Goal: Find specific page/section: Find specific page/section

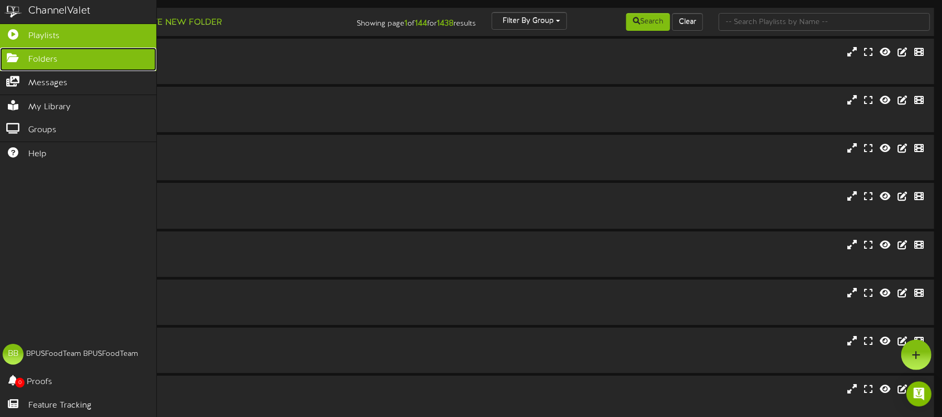
click at [39, 55] on span "Folders" at bounding box center [42, 60] width 29 height 12
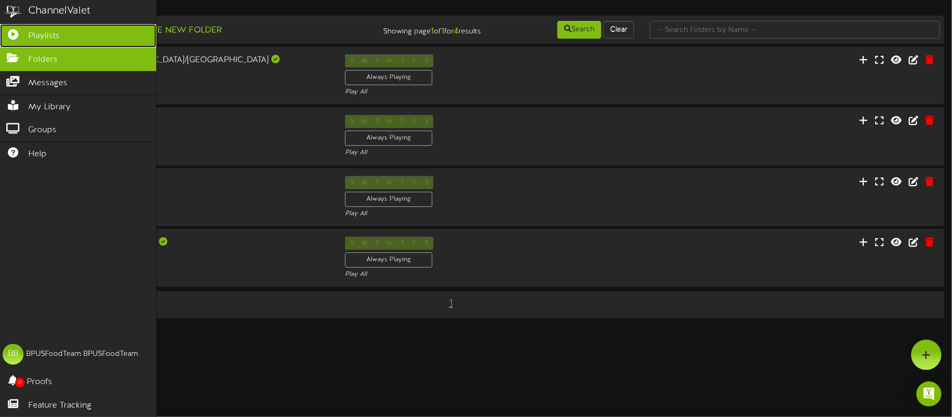
click at [32, 28] on link "Playlists" at bounding box center [78, 36] width 156 height 24
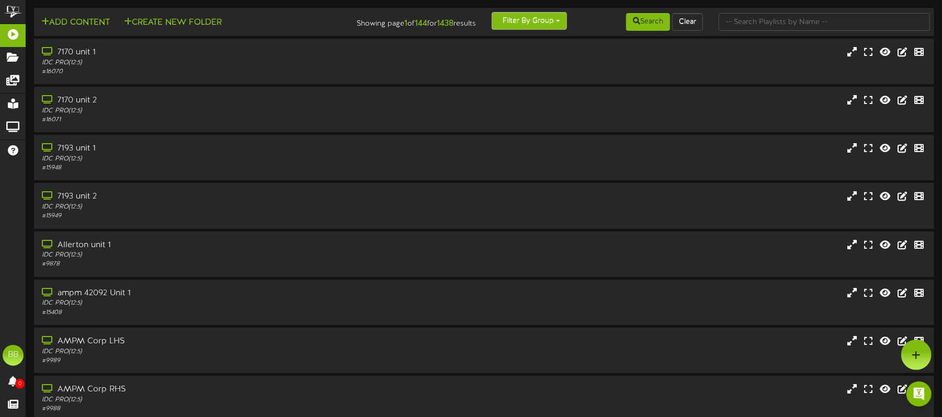
click at [534, 19] on button "Filter By Group" at bounding box center [529, 21] width 75 height 18
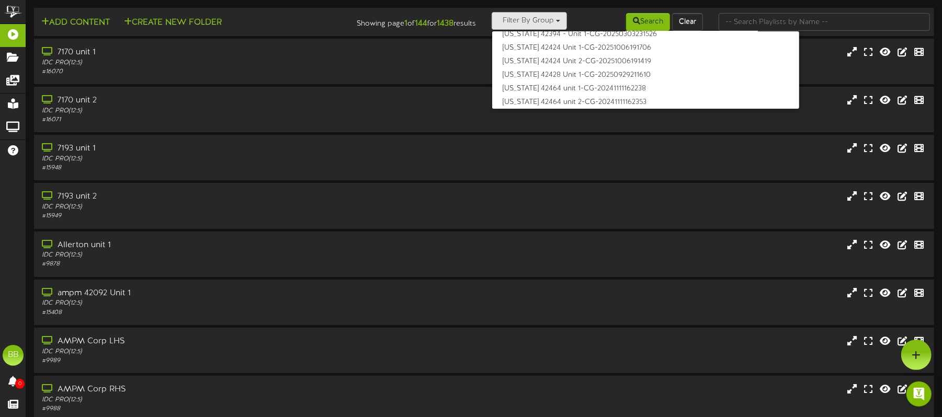
scroll to position [4, 0]
click at [592, 13] on div "Search Clear" at bounding box center [635, 22] width 151 height 20
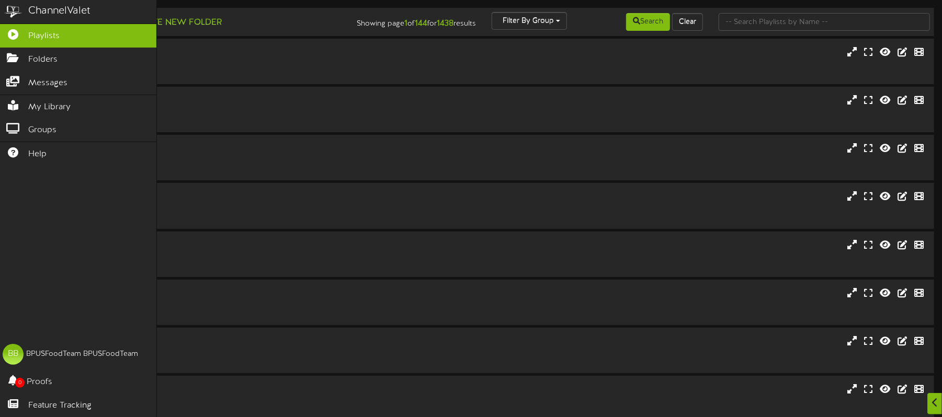
scroll to position [174, 0]
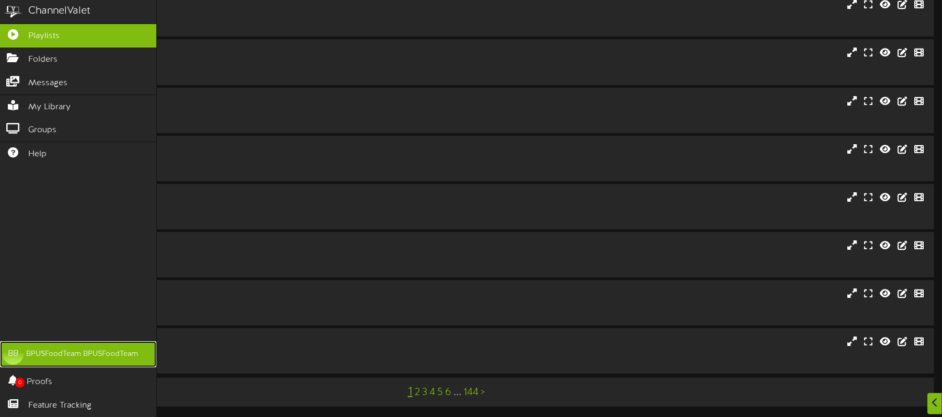
click at [54, 353] on div "BPUSFoodTeam BPUSFoodTeam" at bounding box center [82, 354] width 112 height 10
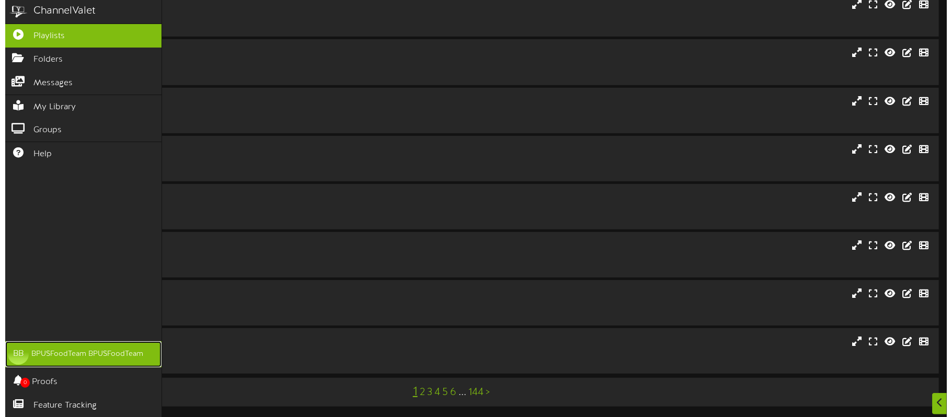
scroll to position [0, 0]
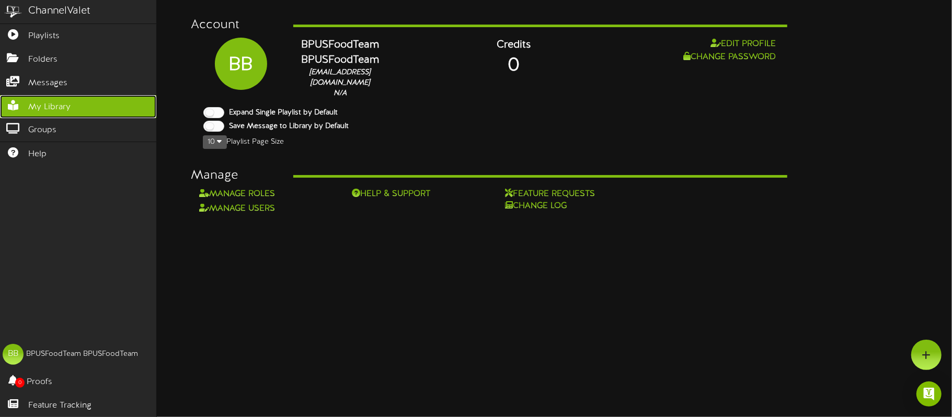
click at [41, 105] on span "My Library" at bounding box center [49, 107] width 42 height 12
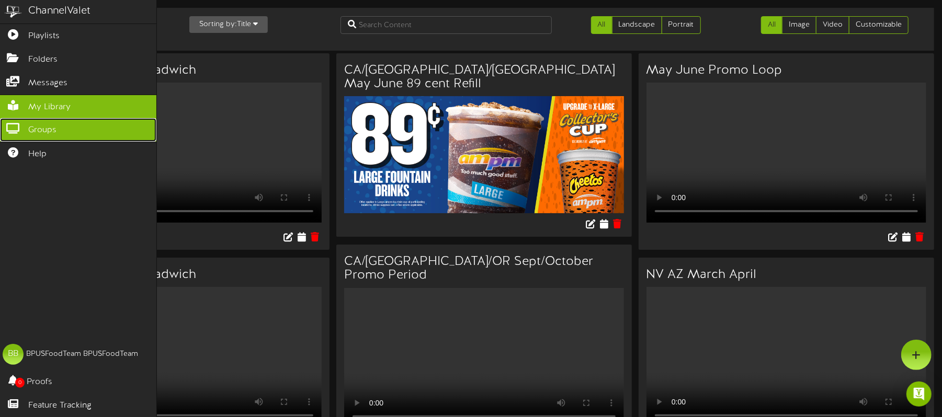
click at [40, 129] on span "Groups" at bounding box center [42, 130] width 28 height 12
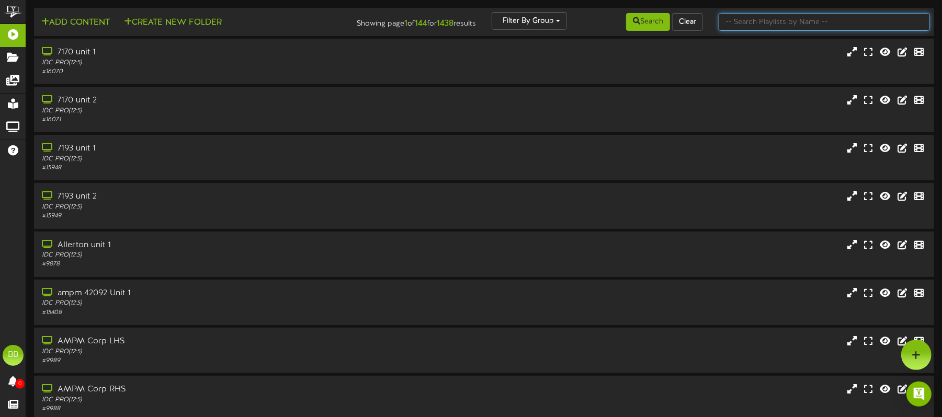
click at [798, 28] on input "text" at bounding box center [823, 22] width 211 height 18
type input "mach 1"
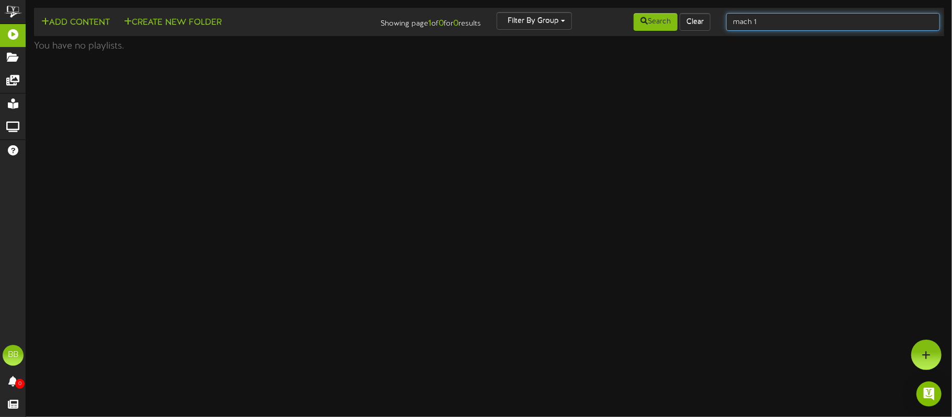
click at [761, 20] on input "mach 1" at bounding box center [833, 22] width 214 height 18
drag, startPoint x: 777, startPoint y: 19, endPoint x: 657, endPoint y: 38, distance: 121.7
click at [655, 27] on div "Add Content Create New Folder Showing page 1 of 0 for 0 results Filter By Group…" at bounding box center [489, 22] width 918 height 20
type input "store"
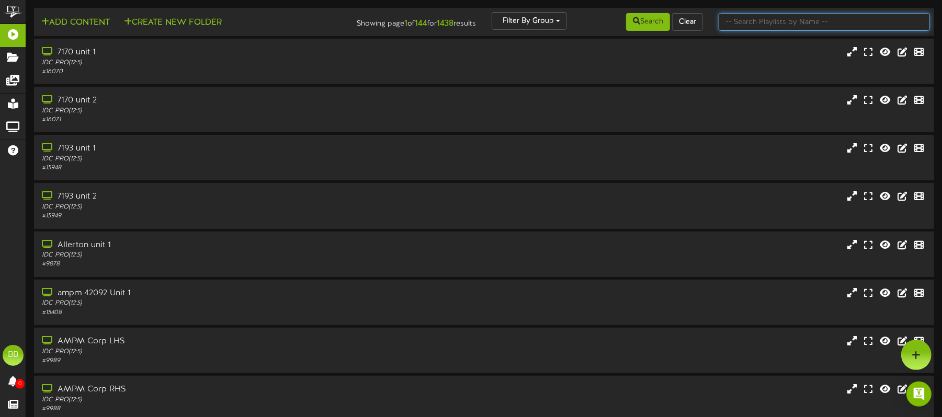
click at [776, 20] on input "text" at bounding box center [823, 22] width 211 height 18
type input "store 3"
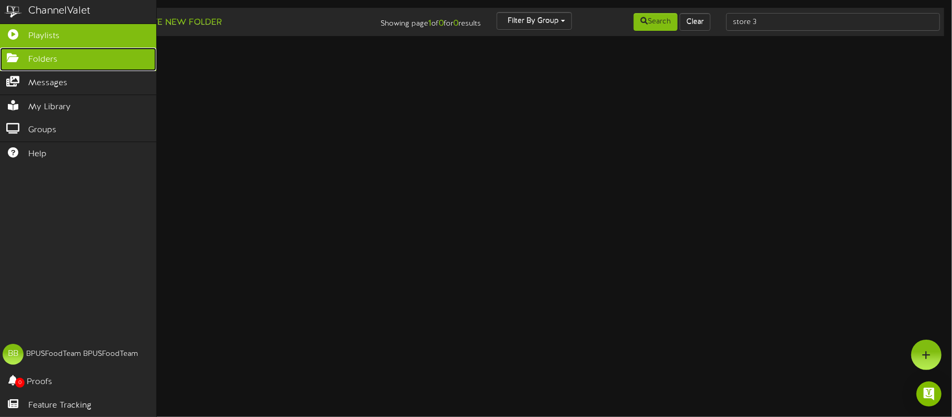
click at [12, 54] on icon at bounding box center [13, 57] width 26 height 8
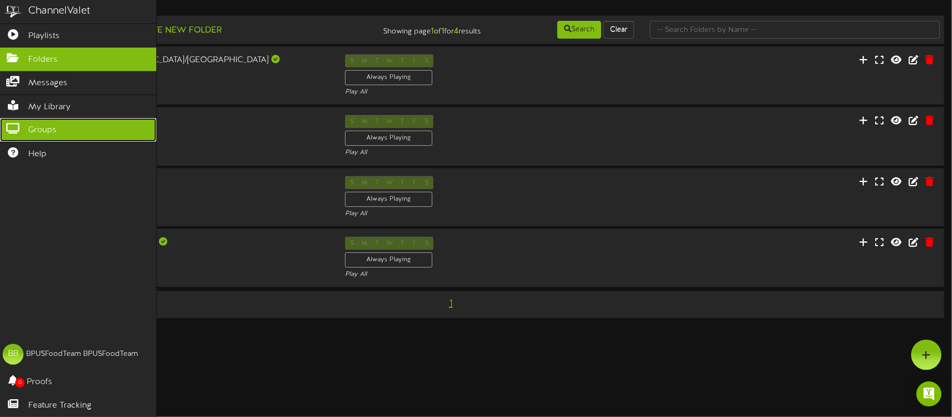
click at [11, 130] on icon at bounding box center [13, 127] width 26 height 8
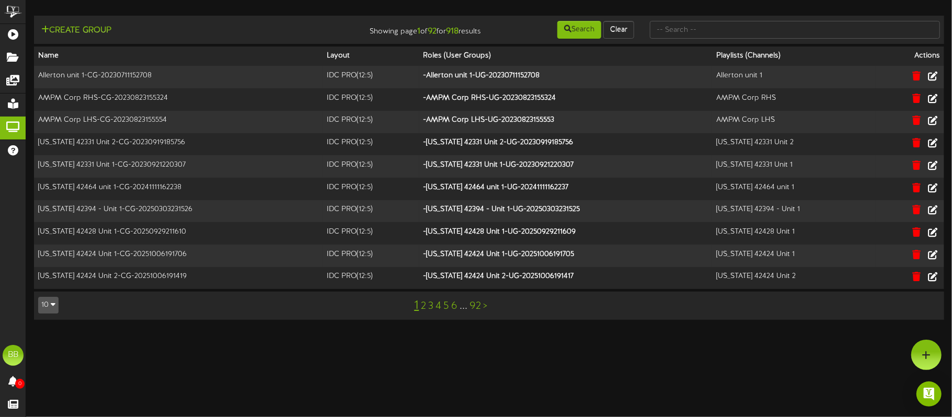
click at [423, 306] on link "2" at bounding box center [423, 307] width 5 height 12
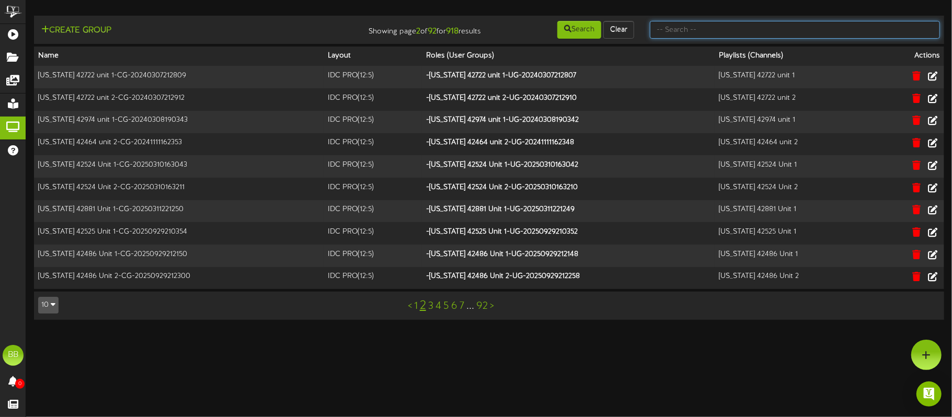
click at [749, 28] on input "text" at bounding box center [795, 30] width 290 height 18
type input "store 3"
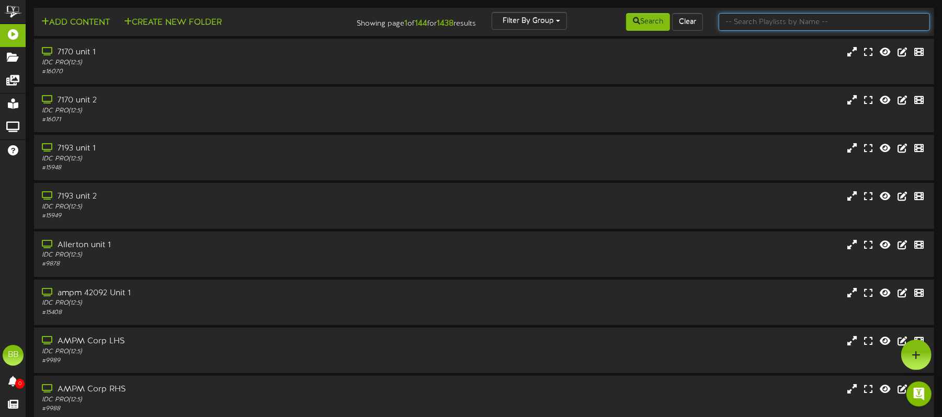
click at [773, 19] on input "text" at bounding box center [823, 22] width 211 height 18
paste input "Store 3 - Machine 2"
type input "Store 3 - Machine 2"
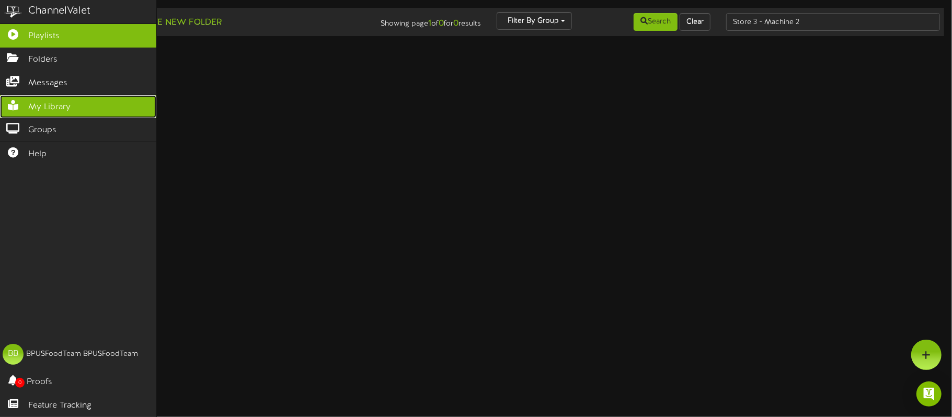
click at [41, 112] on link "My Library" at bounding box center [78, 107] width 156 height 24
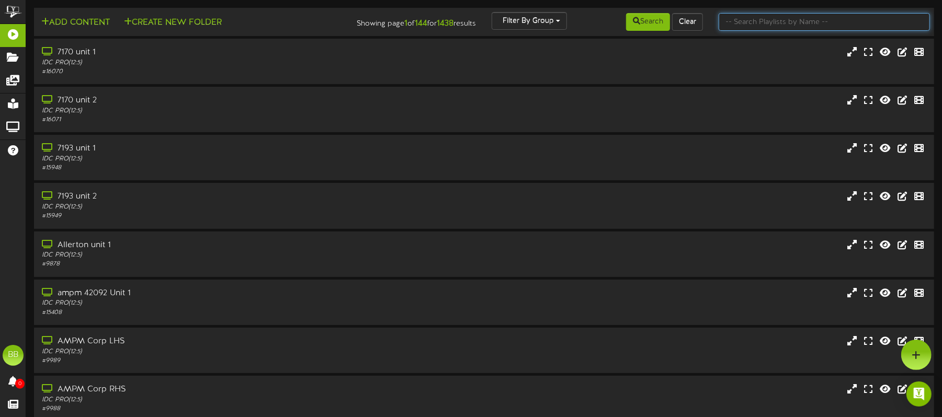
click at [762, 21] on input "text" at bounding box center [823, 22] width 211 height 18
type input "mach"
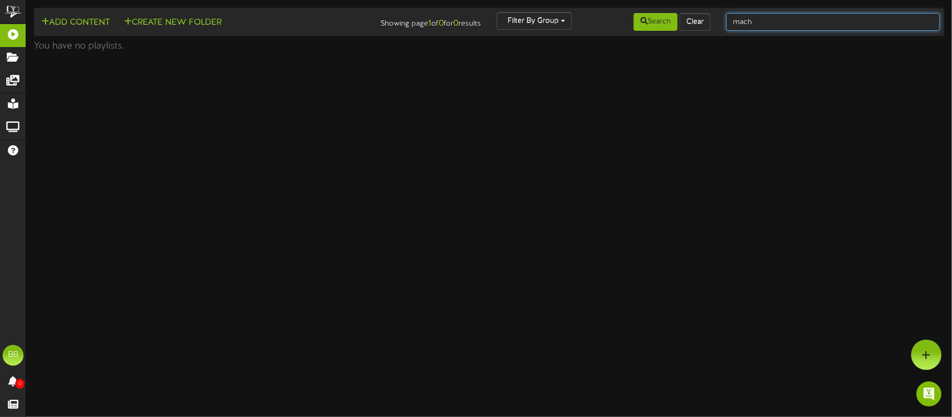
click at [772, 15] on input "mach" at bounding box center [833, 22] width 214 height 18
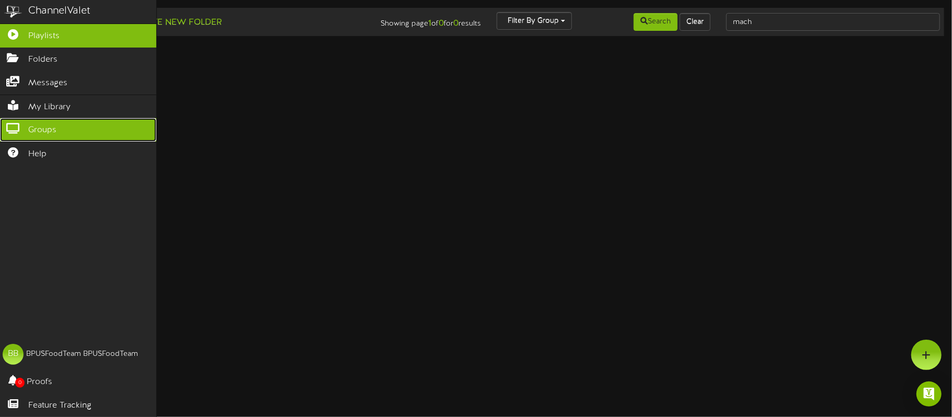
click at [44, 129] on span "Groups" at bounding box center [42, 130] width 28 height 12
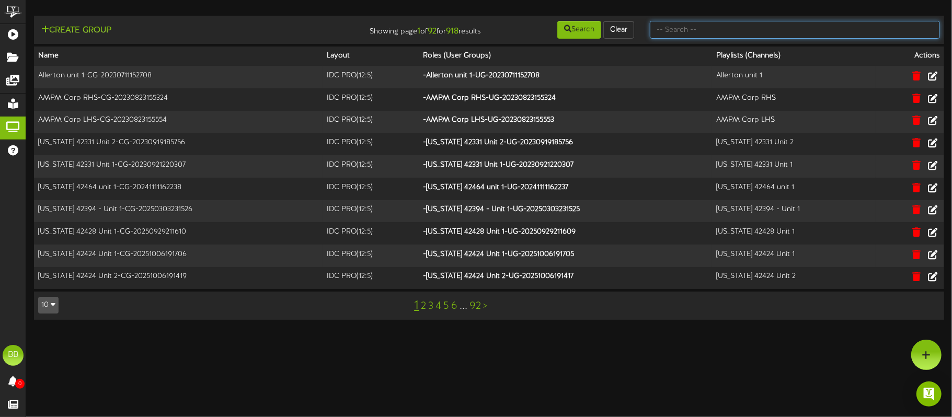
click at [804, 22] on input "text" at bounding box center [795, 30] width 290 height 18
type input "mach"
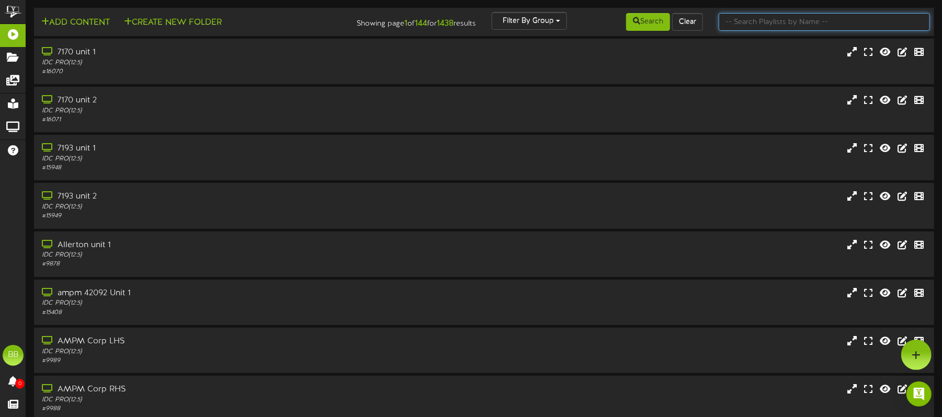
click at [773, 26] on input "text" at bounding box center [823, 22] width 211 height 18
type input "mach"
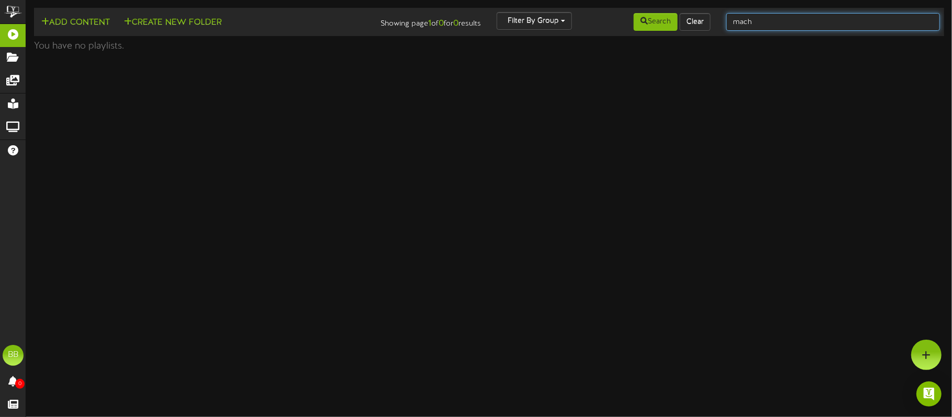
click at [775, 26] on input "mach" at bounding box center [833, 22] width 214 height 18
type input "m"
type input "store"
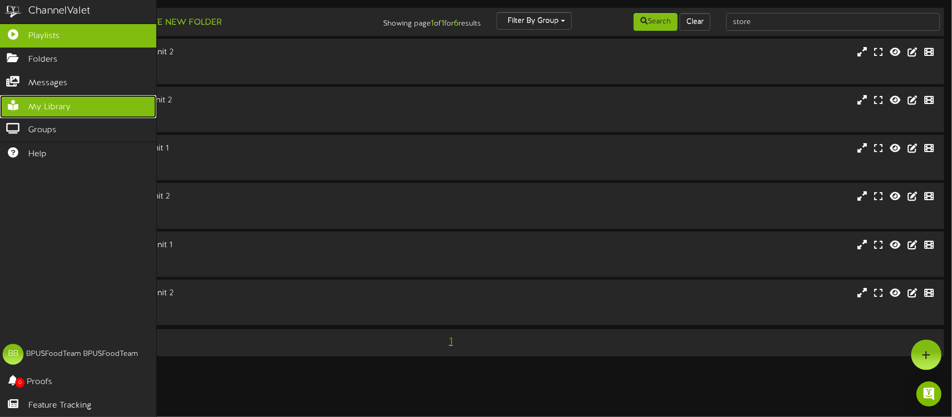
click at [46, 106] on span "My Library" at bounding box center [49, 107] width 42 height 12
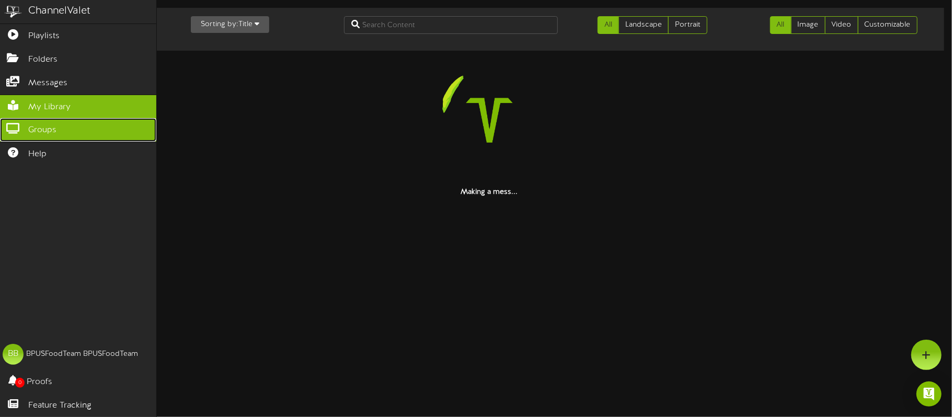
click at [30, 131] on span "Groups" at bounding box center [42, 130] width 28 height 12
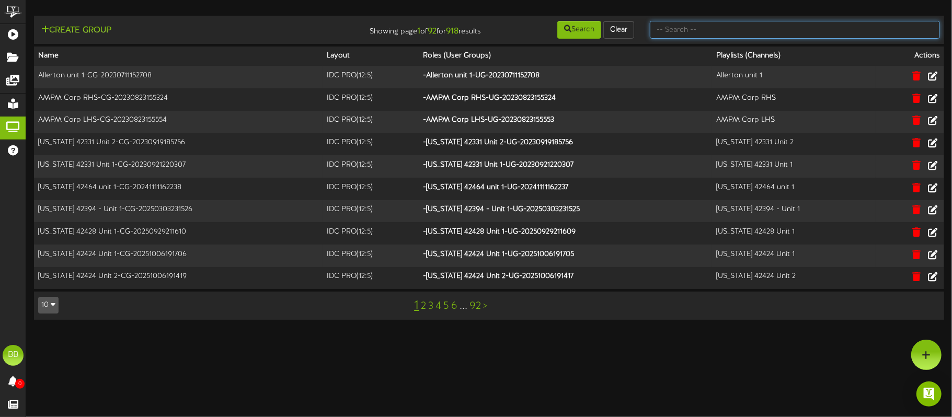
click at [706, 32] on input "text" at bounding box center [795, 30] width 290 height 18
type input "mach 1"
